Goal: Task Accomplishment & Management: Use online tool/utility

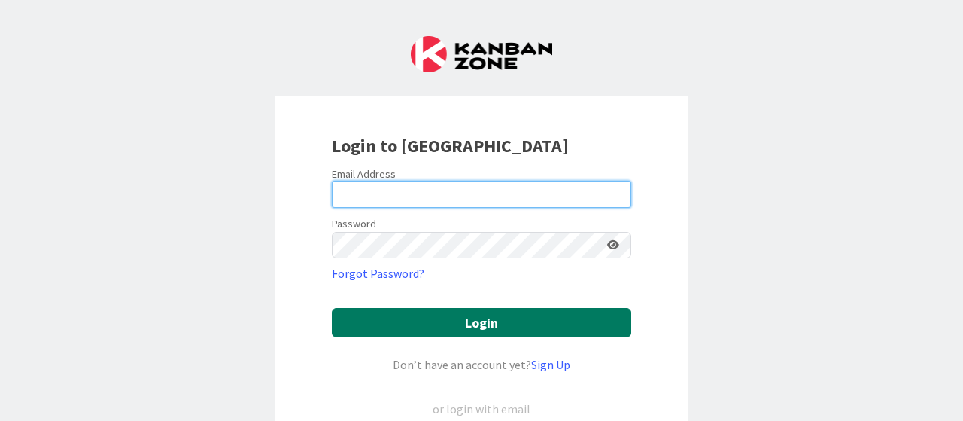
type input "[EMAIL_ADDRESS][DOMAIN_NAME]"
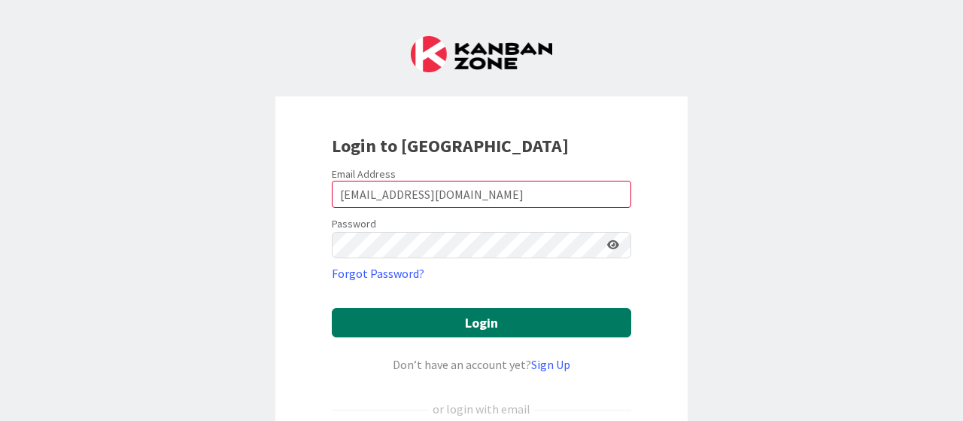
click at [447, 323] on button "Login" at bounding box center [482, 322] width 300 height 29
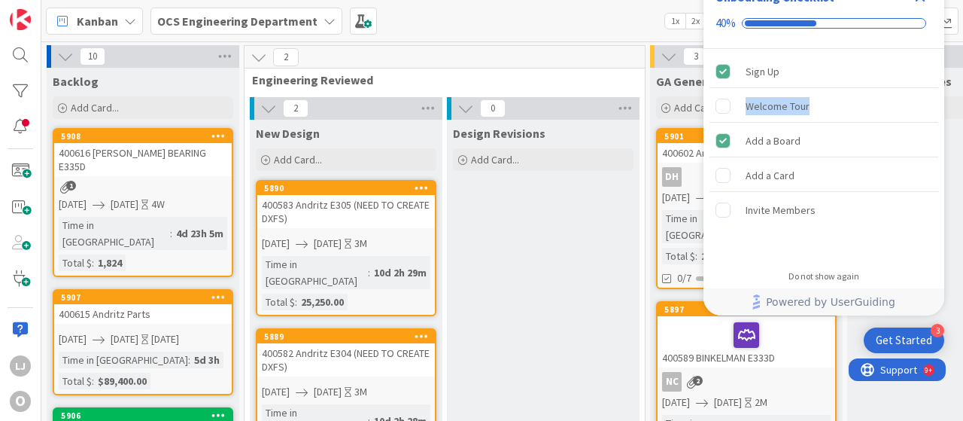
drag, startPoint x: 880, startPoint y: 64, endPoint x: 888, endPoint y: 89, distance: 26.2
click at [888, 89] on div "Sign Up Welcome Tour Add a Board Add a Card Invite Members" at bounding box center [824, 154] width 241 height 211
drag, startPoint x: 862, startPoint y: 17, endPoint x: 868, endPoint y: 49, distance: 32.8
click at [868, 49] on div "Onboarding Checklist 40% Sign Up Welcome Tour Add a Board Add a Card Invite Mem…" at bounding box center [824, 116] width 241 height 287
click at [795, 31] on div "Onboarding Checklist 40%" at bounding box center [824, 11] width 241 height 76
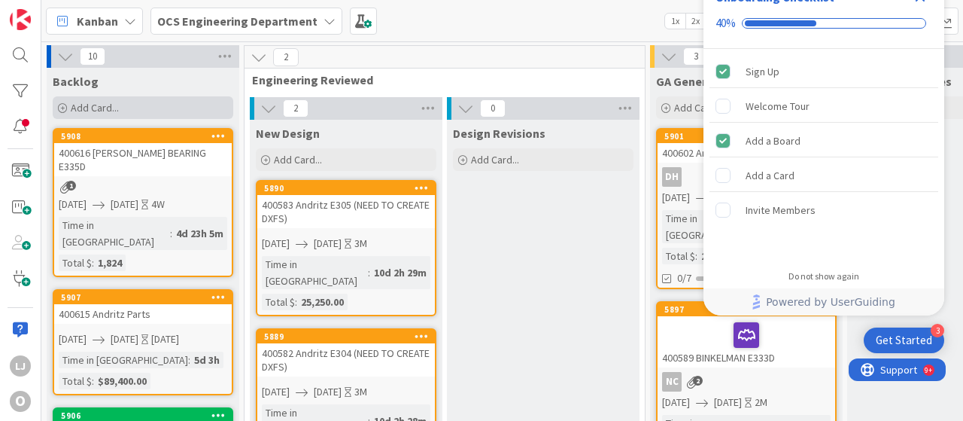
click at [77, 106] on span "Add Card..." at bounding box center [95, 108] width 48 height 14
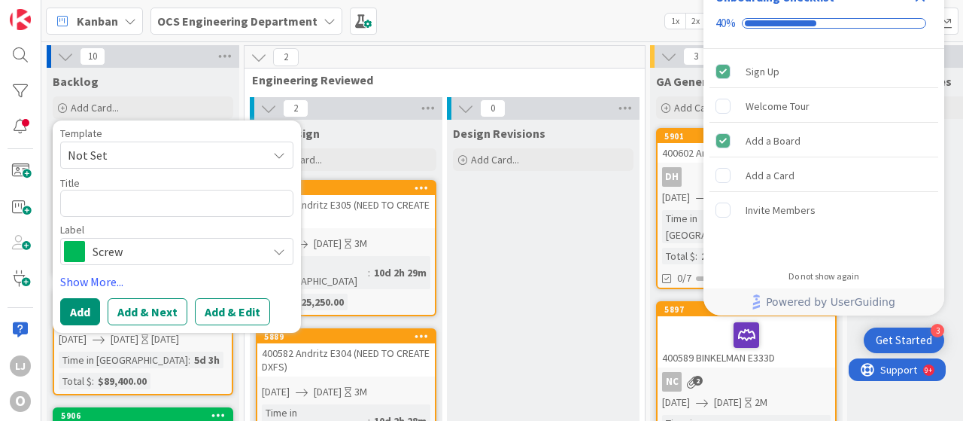
type textarea "x"
type textarea "4"
type textarea "x"
type textarea "40"
type textarea "x"
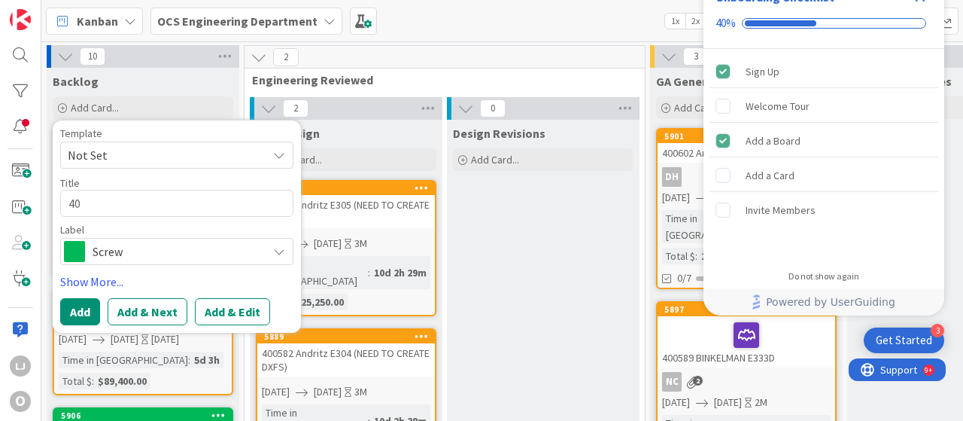
type textarea "400"
type textarea "x"
type textarea "4006"
type textarea "x"
type textarea "40062"
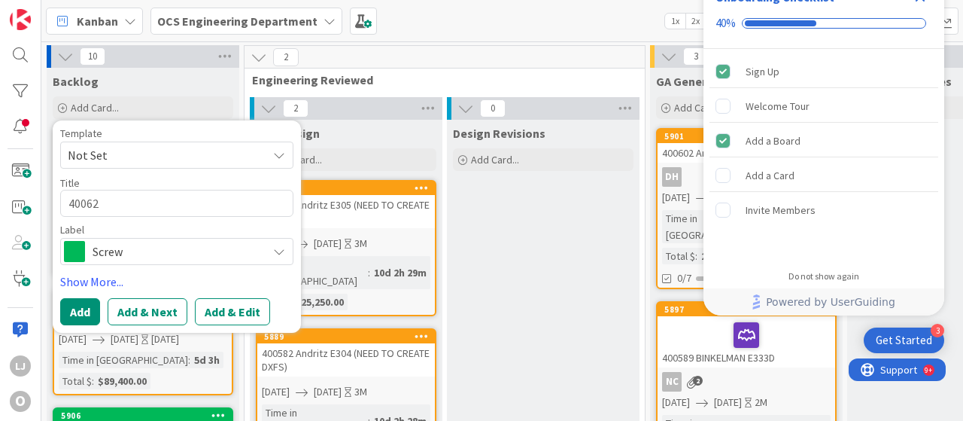
type textarea "x"
type textarea "400620"
type textarea "x"
type textarea "400620"
type textarea "x"
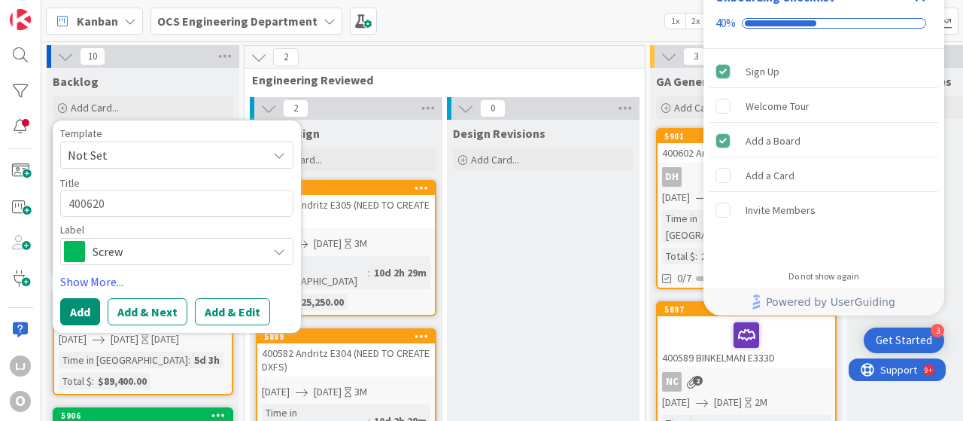
type textarea "400620 A"
type textarea "x"
type textarea "400620 An"
type textarea "x"
type textarea "400620 And"
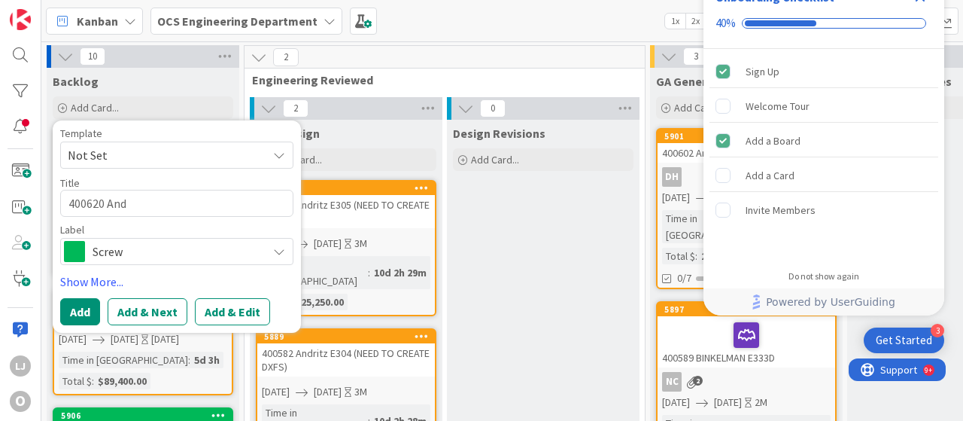
type textarea "x"
type textarea "400620 Andr"
type textarea "x"
type textarea "400620 Andri"
type textarea "x"
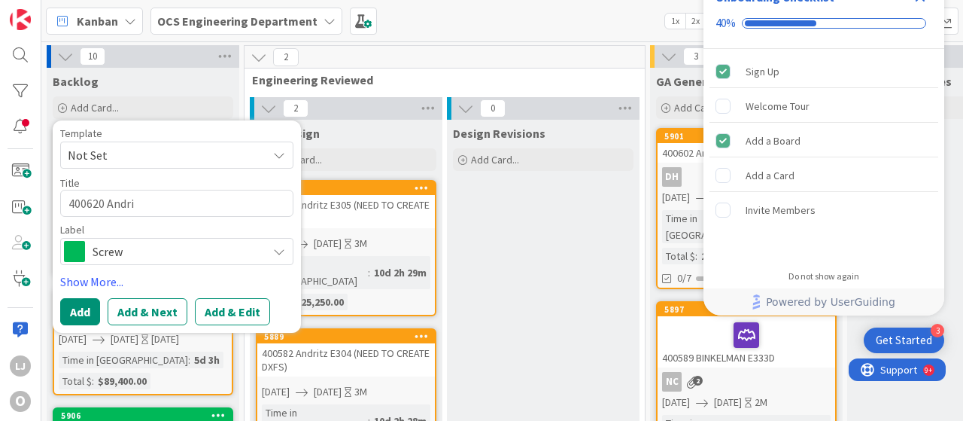
type textarea "400620 Andrit"
type textarea "x"
type textarea "400620 Andritz"
click at [280, 247] on icon at bounding box center [279, 251] width 12 height 12
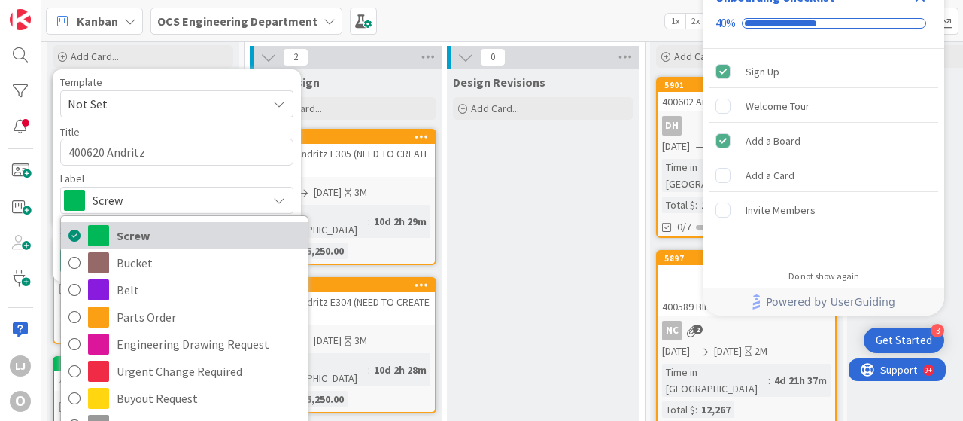
scroll to position [75, 0]
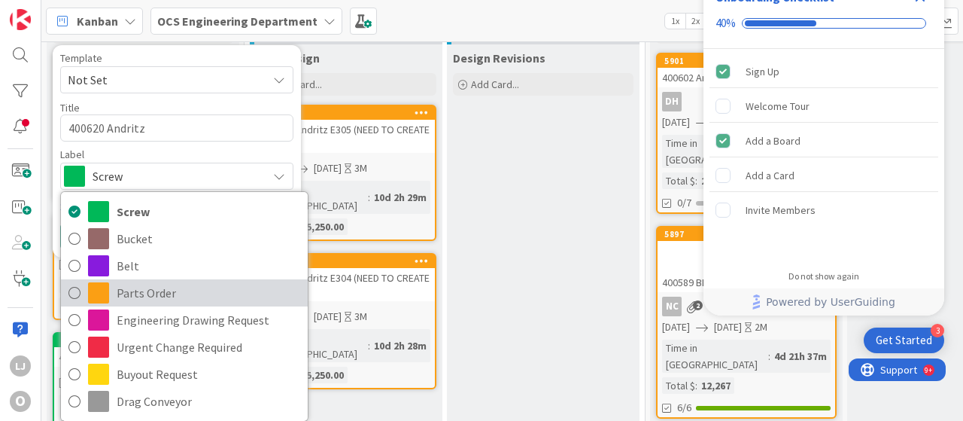
click at [163, 287] on span "Parts Order" at bounding box center [209, 292] width 184 height 23
type textarea "x"
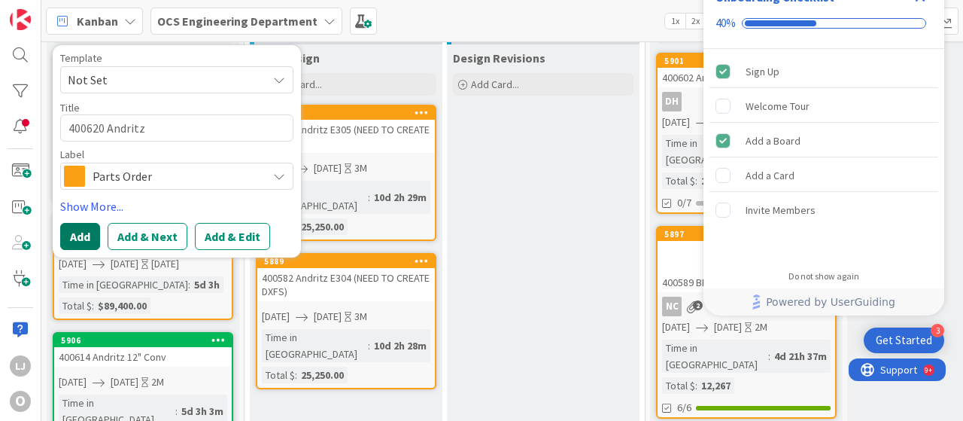
click at [80, 232] on button "Add" at bounding box center [80, 236] width 40 height 27
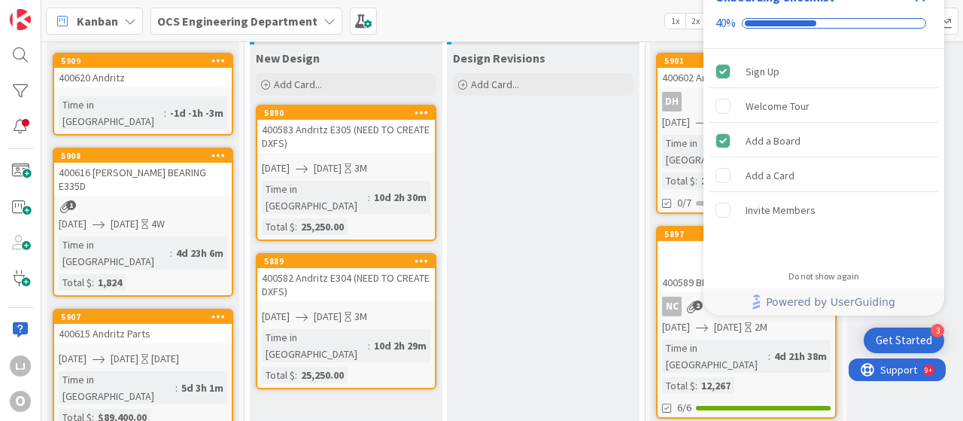
click at [109, 85] on div "400620 Andritz" at bounding box center [143, 78] width 178 height 20
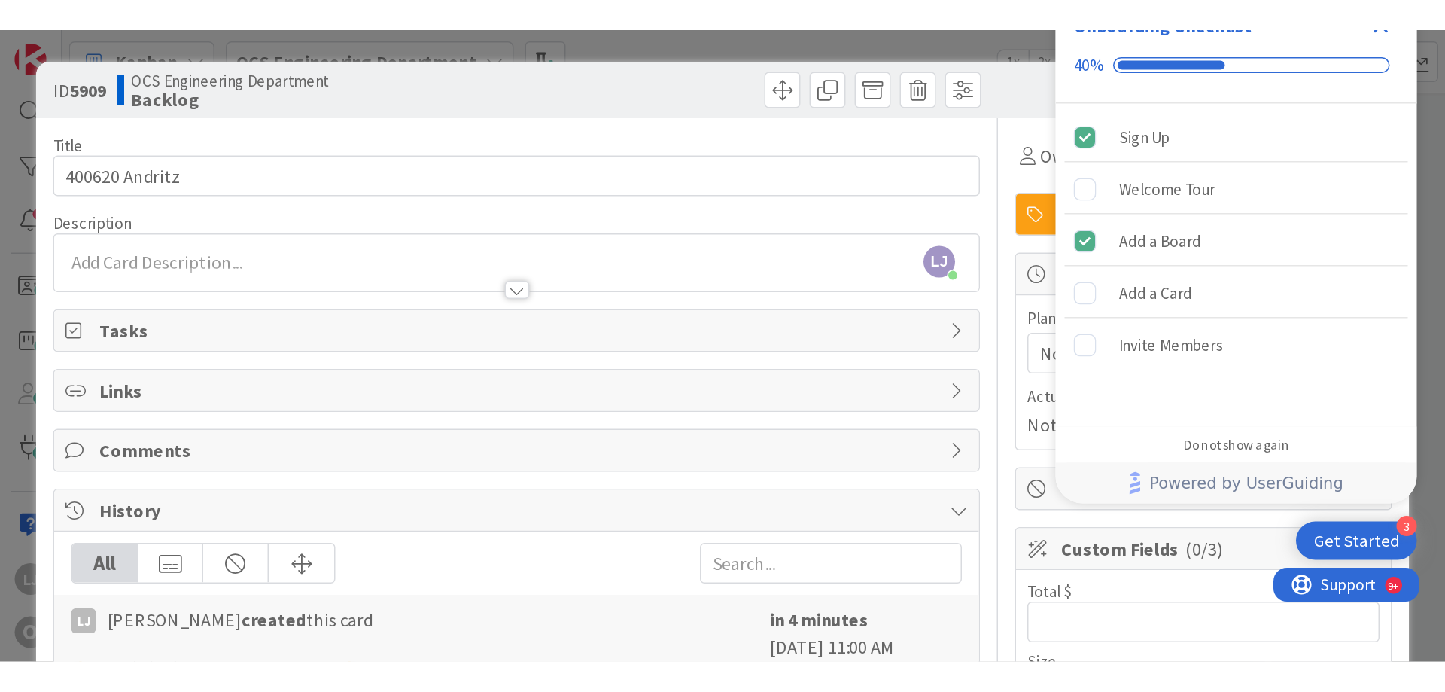
scroll to position [75, 0]
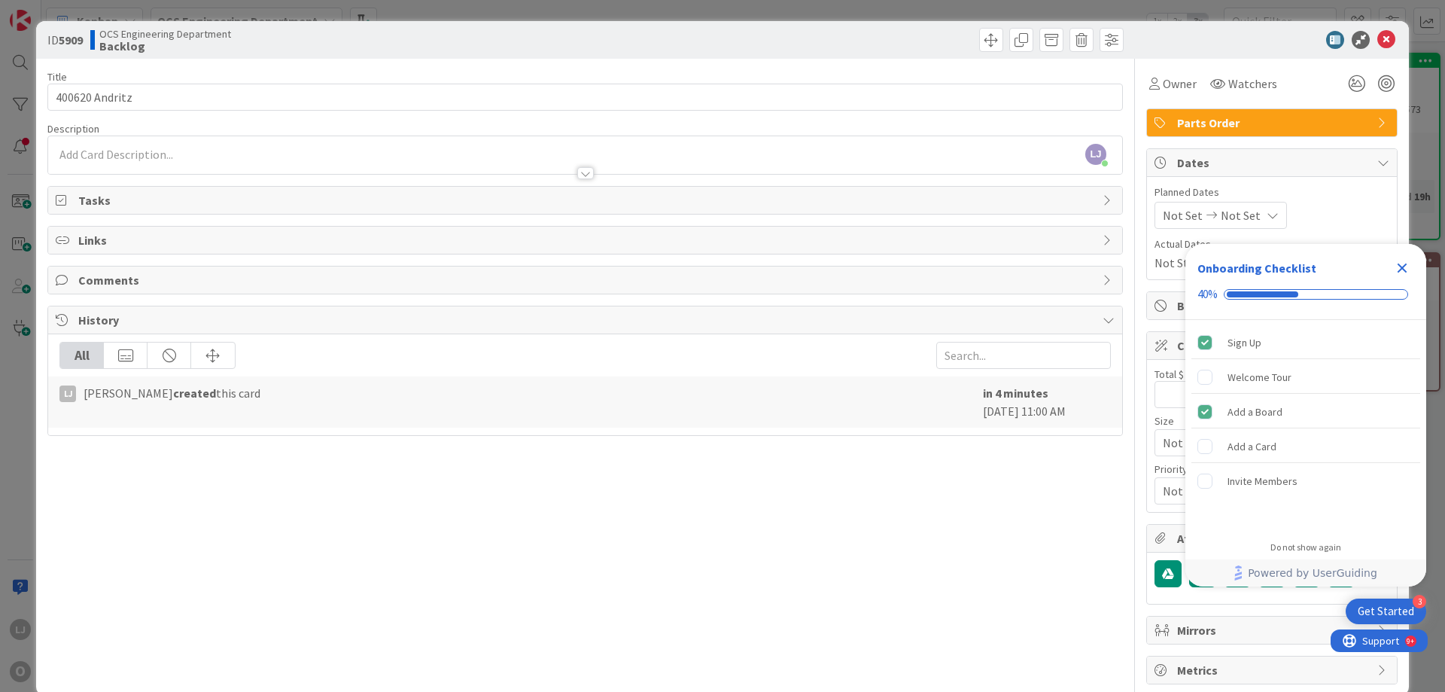
click at [963, 265] on icon "Close Checklist" at bounding box center [1403, 268] width 10 height 10
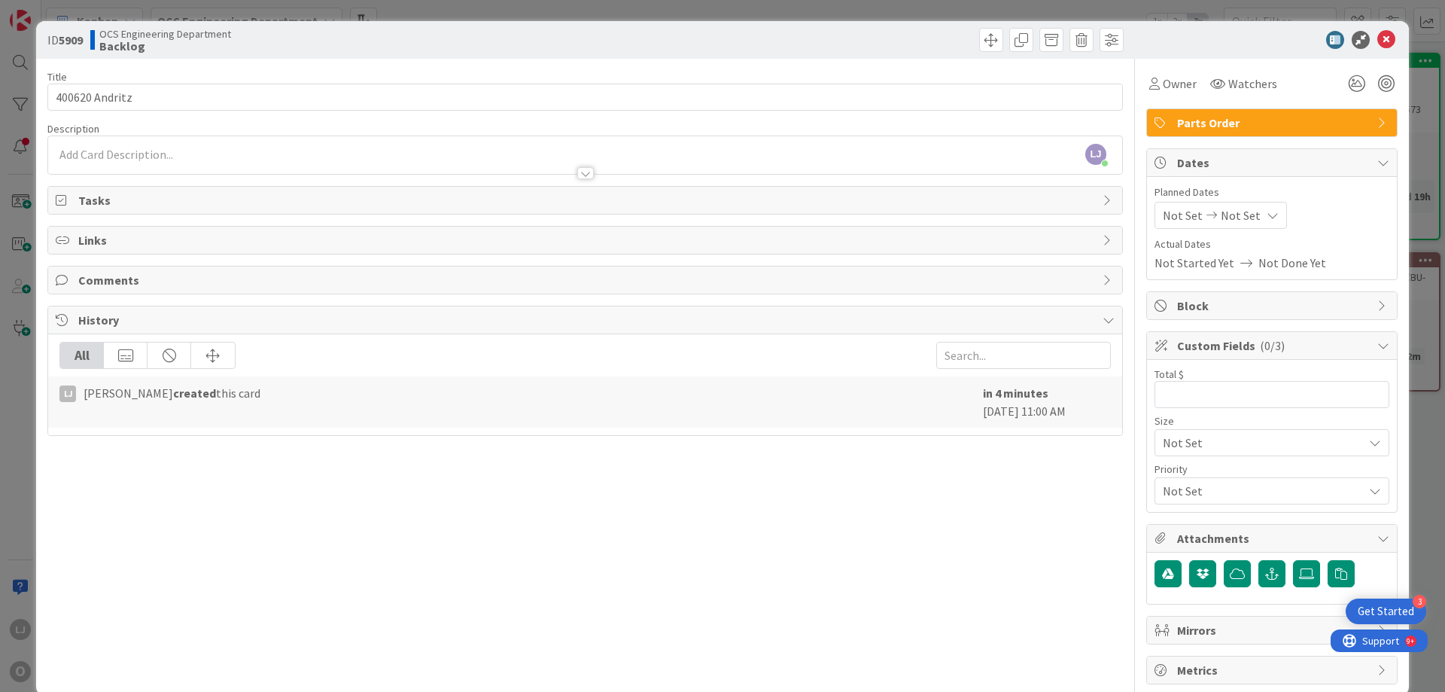
scroll to position [0, 0]
click at [963, 216] on span "Not Set" at bounding box center [1183, 215] width 40 height 18
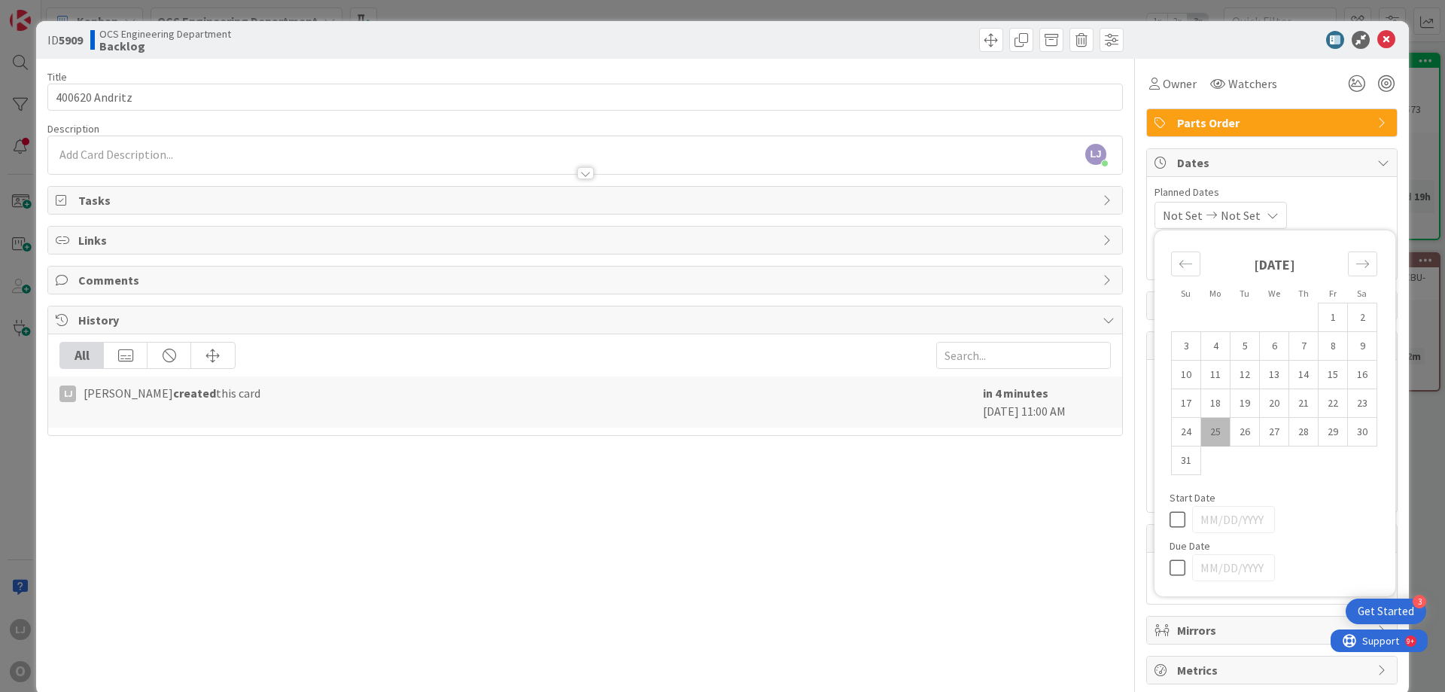
click at [963, 420] on td "25" at bounding box center [1215, 432] width 29 height 29
type input "[DATE]"
click at [963, 213] on icon at bounding box center [1269, 215] width 12 height 12
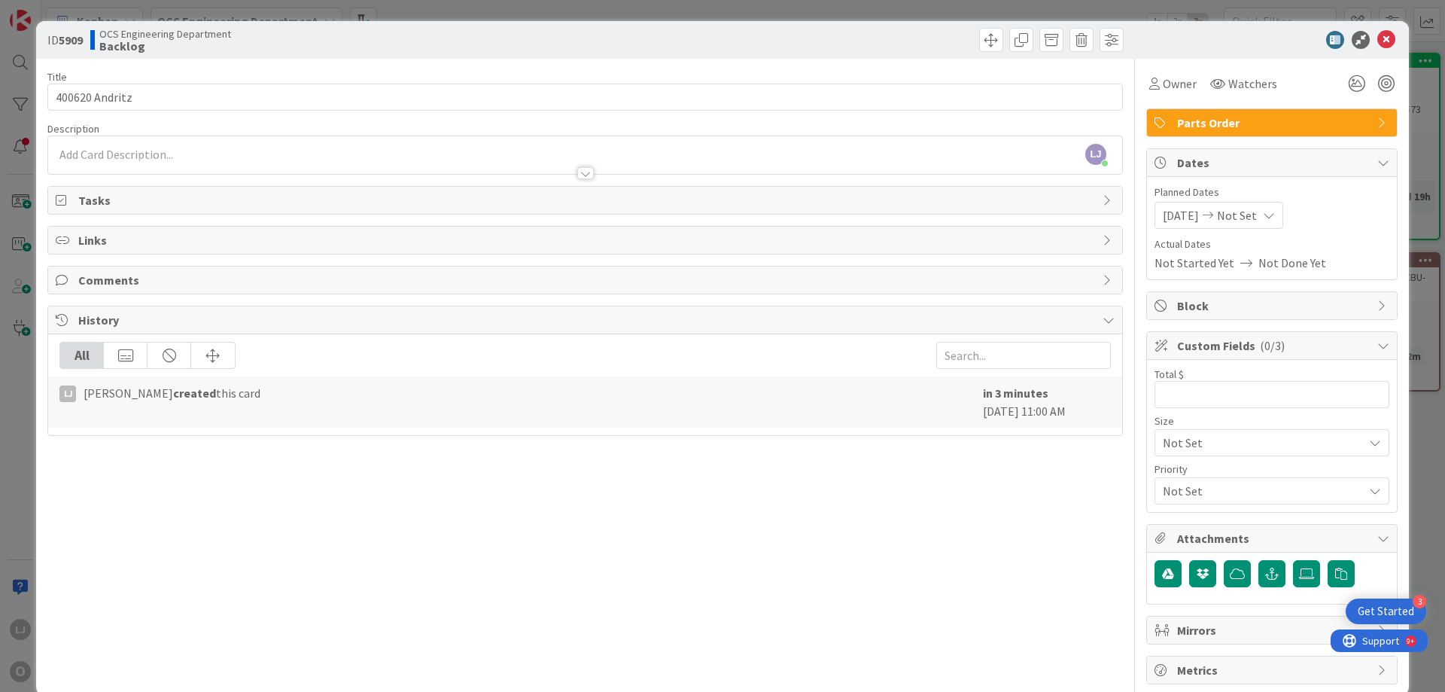
click at [963, 214] on icon at bounding box center [1269, 215] width 12 height 12
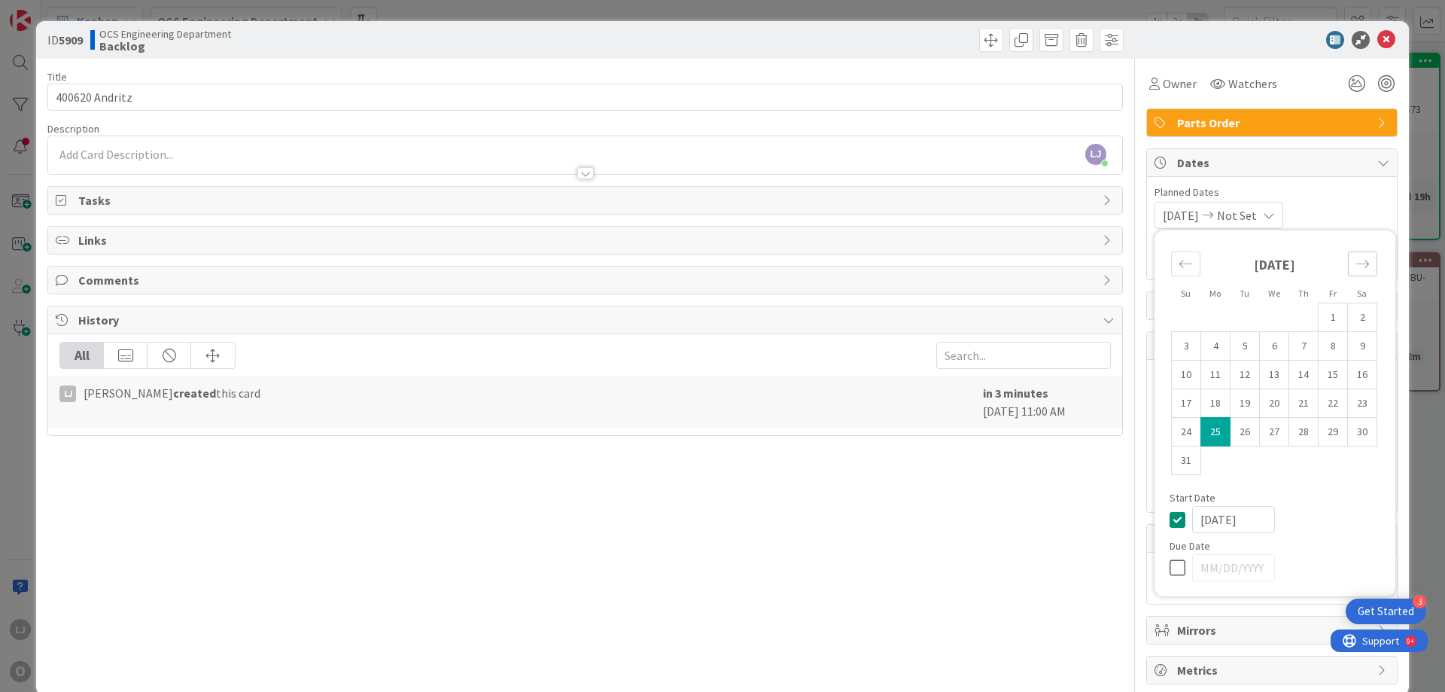
click at [963, 266] on icon "Move forward to switch to the next month." at bounding box center [1362, 264] width 14 height 14
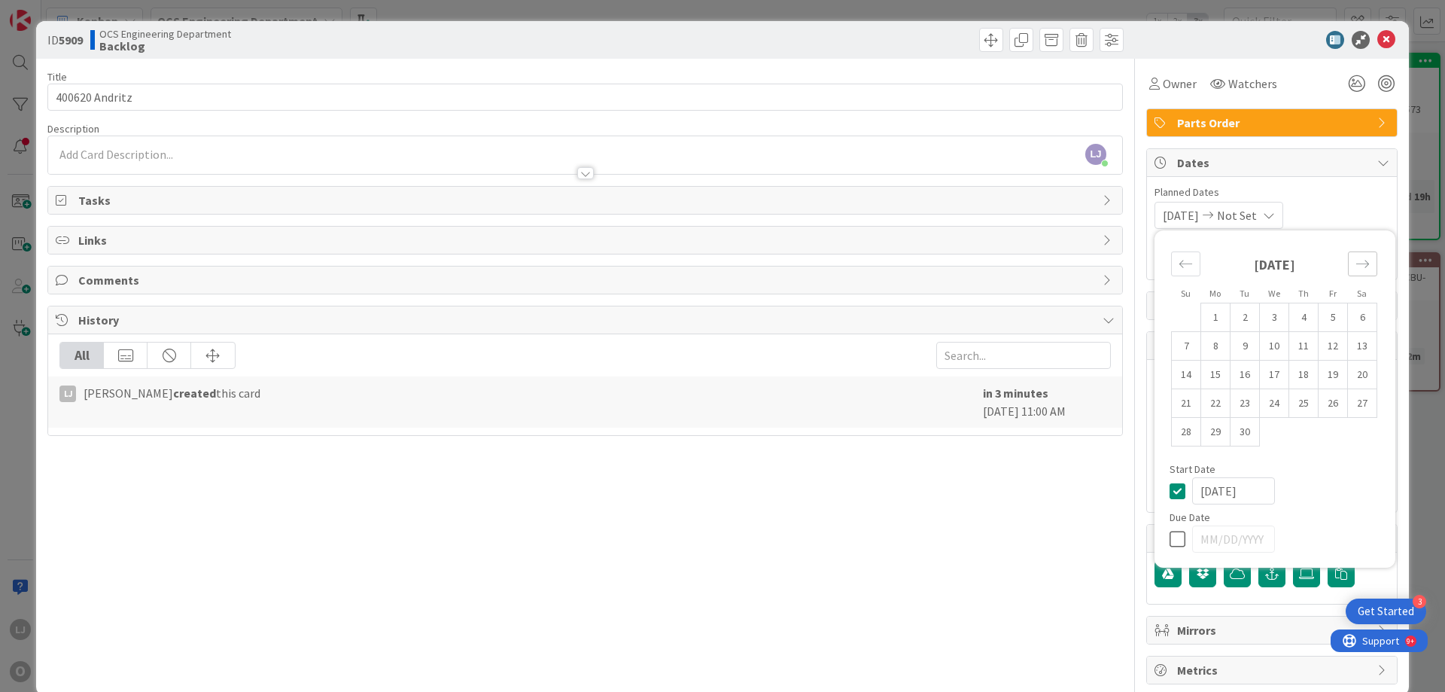
click at [963, 266] on icon "Move forward to switch to the next month." at bounding box center [1362, 264] width 14 height 14
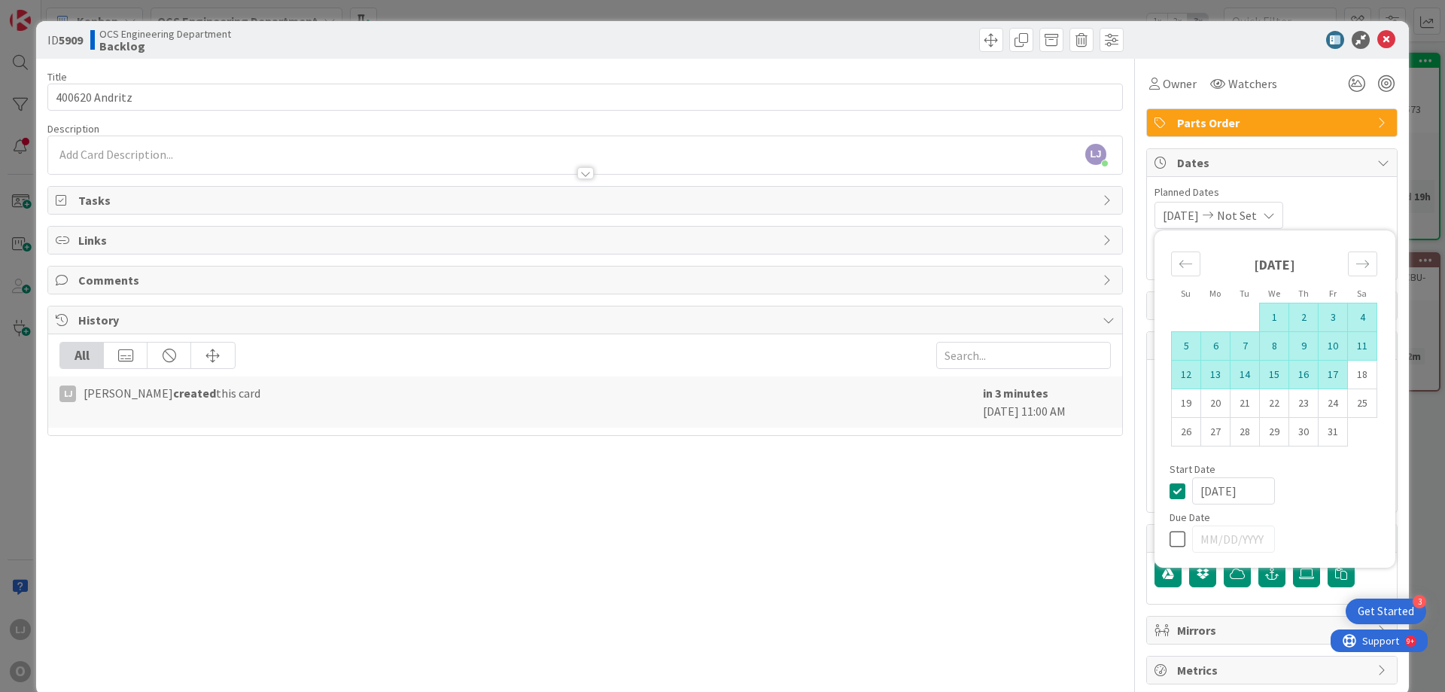
click at [963, 373] on td "17" at bounding box center [1332, 374] width 29 height 29
type input "[DATE]"
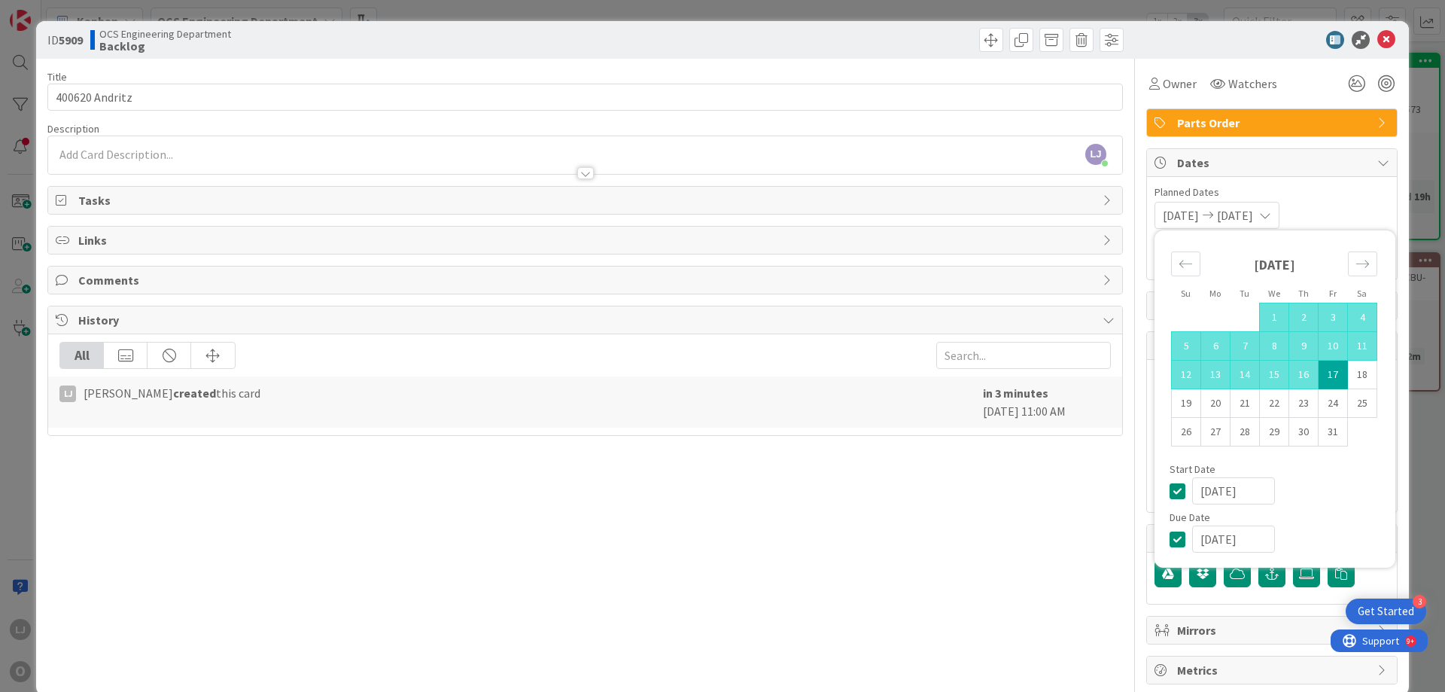
click at [963, 214] on div "[DATE] [DATE] Su Mo Tu We Th Fr Sa [DATE] 1 2 3 4 5 6 7 8 9 10 11 12 13 14 15 1…" at bounding box center [1271, 215] width 235 height 27
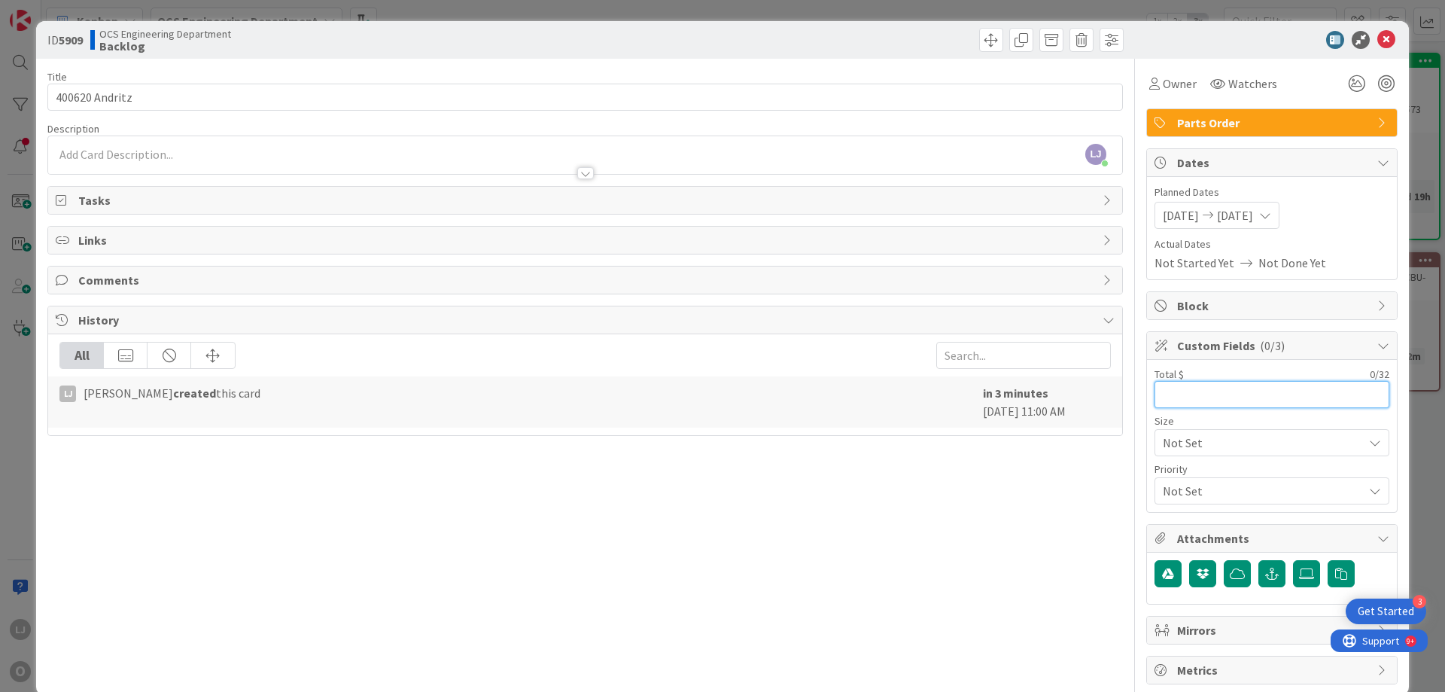
drag, startPoint x: 1157, startPoint y: 395, endPoint x: 1177, endPoint y: 383, distance: 23.0
click at [963, 393] on input "text" at bounding box center [1271, 394] width 235 height 27
type input "$6,040.00"
click at [963, 35] on icon at bounding box center [1386, 40] width 18 height 18
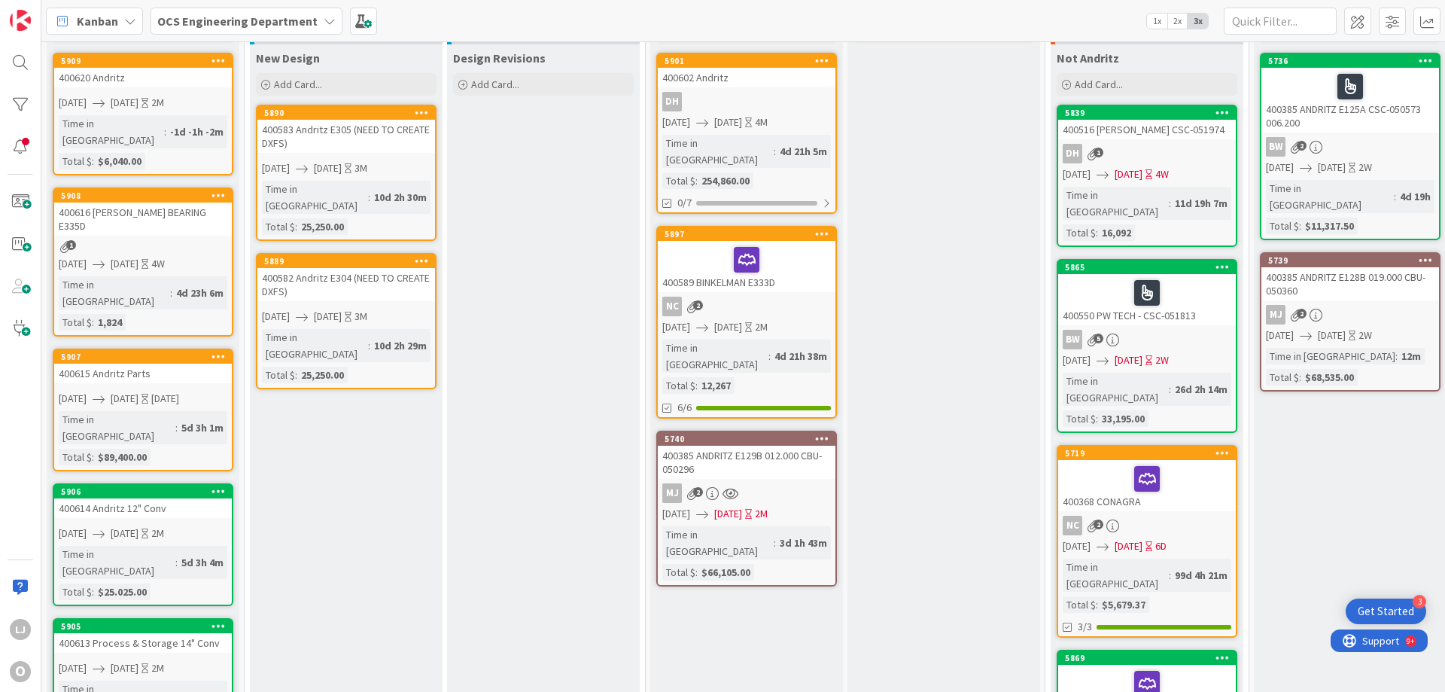
click at [103, 78] on div "400620 Andritz" at bounding box center [143, 78] width 178 height 20
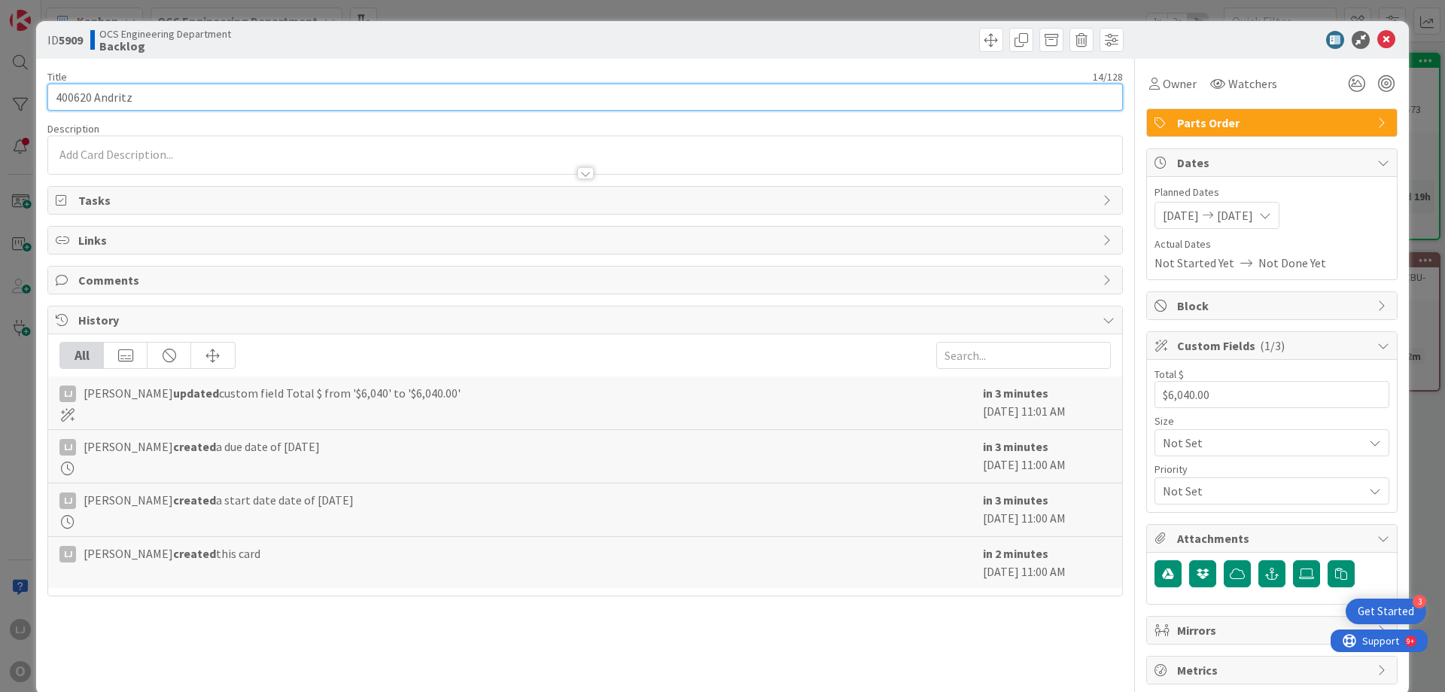
click at [155, 99] on input "400620 Andritz" at bounding box center [584, 97] width 1075 height 27
type input "400620 Andritz HDG Parts"
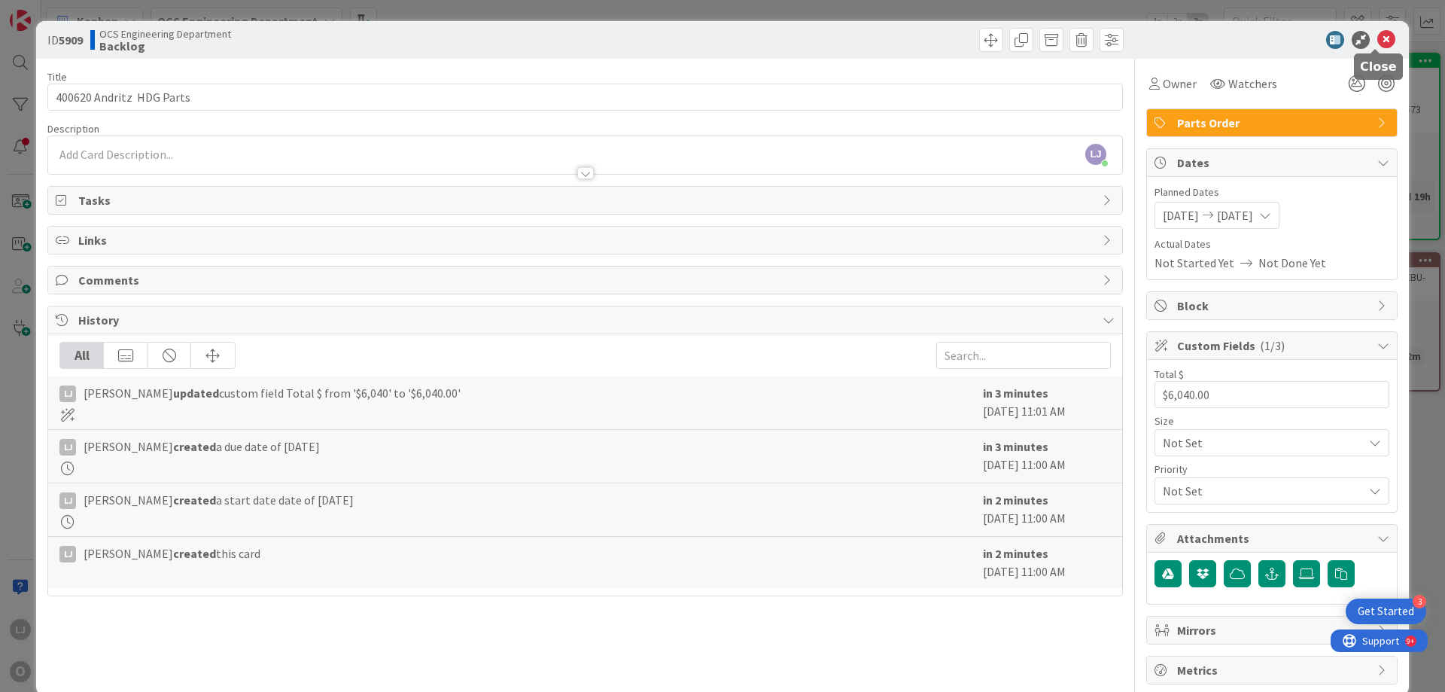
click at [963, 38] on icon at bounding box center [1386, 40] width 18 height 18
